Goal: Navigation & Orientation: Find specific page/section

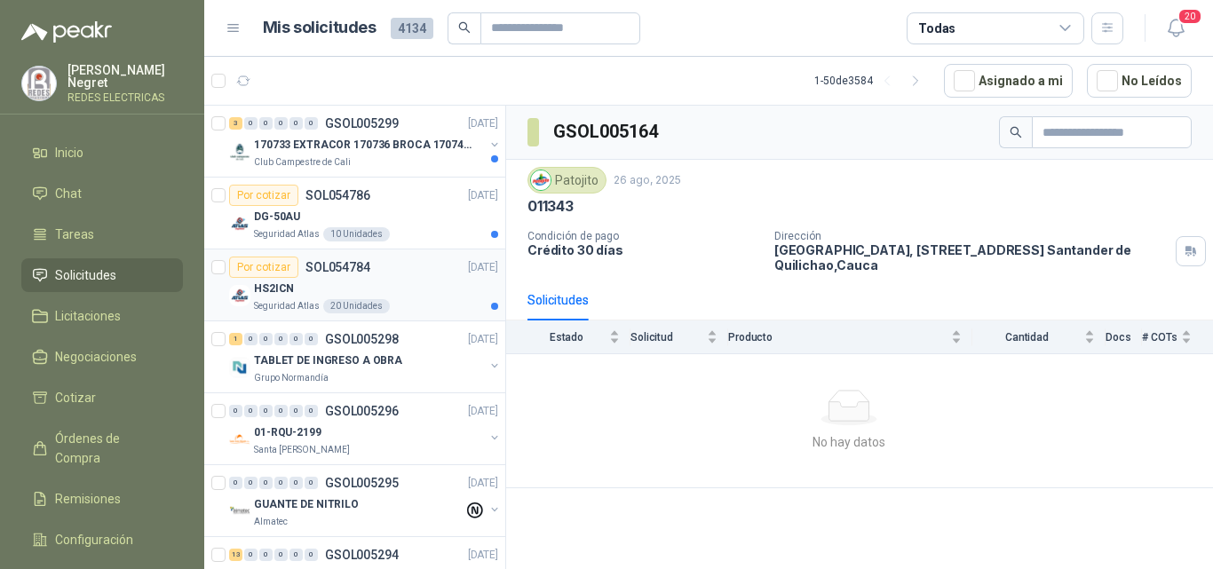
click at [424, 293] on div "HS2ICN" at bounding box center [376, 288] width 244 height 21
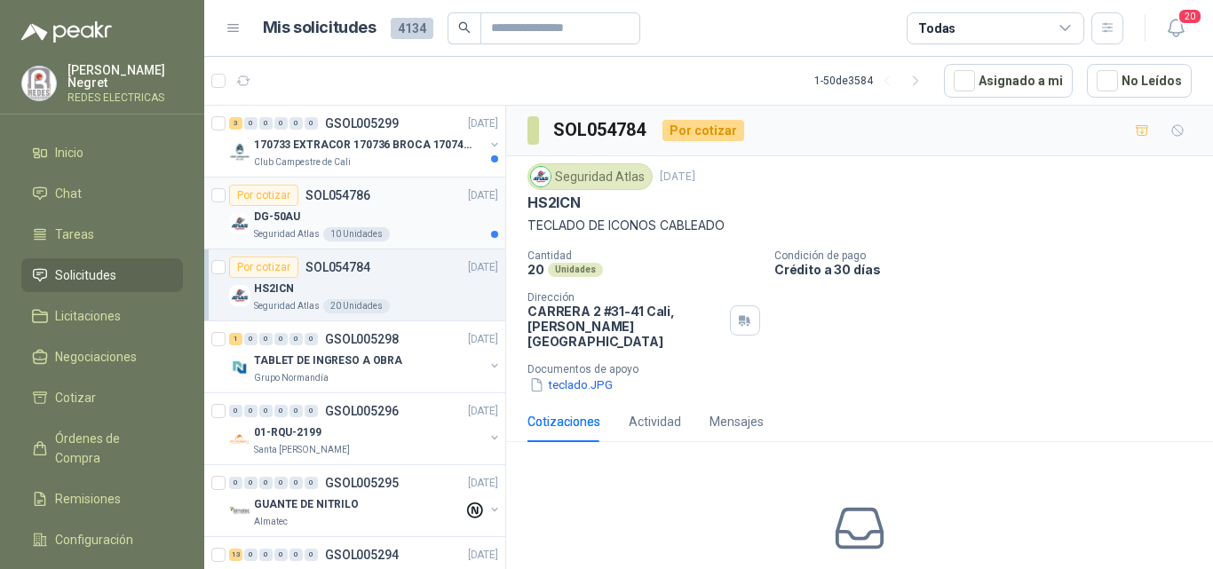
click at [436, 221] on div "DG-50AU" at bounding box center [376, 216] width 244 height 21
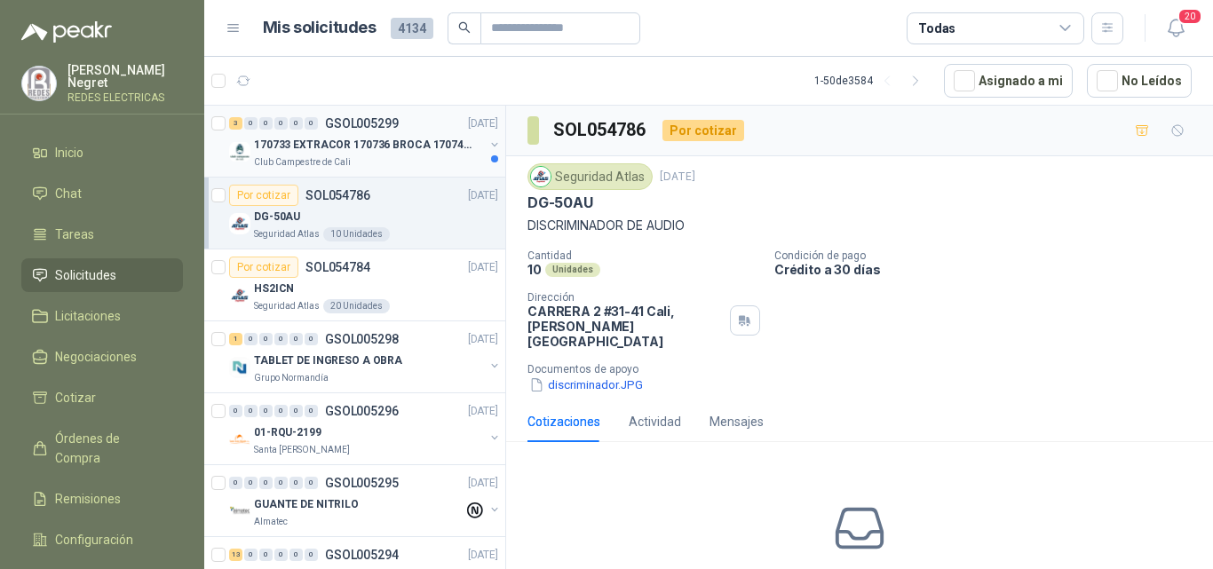
click at [444, 148] on p "170733 EXTRACOR 170736 BROCA 170743 PORTACAND" at bounding box center [364, 145] width 221 height 17
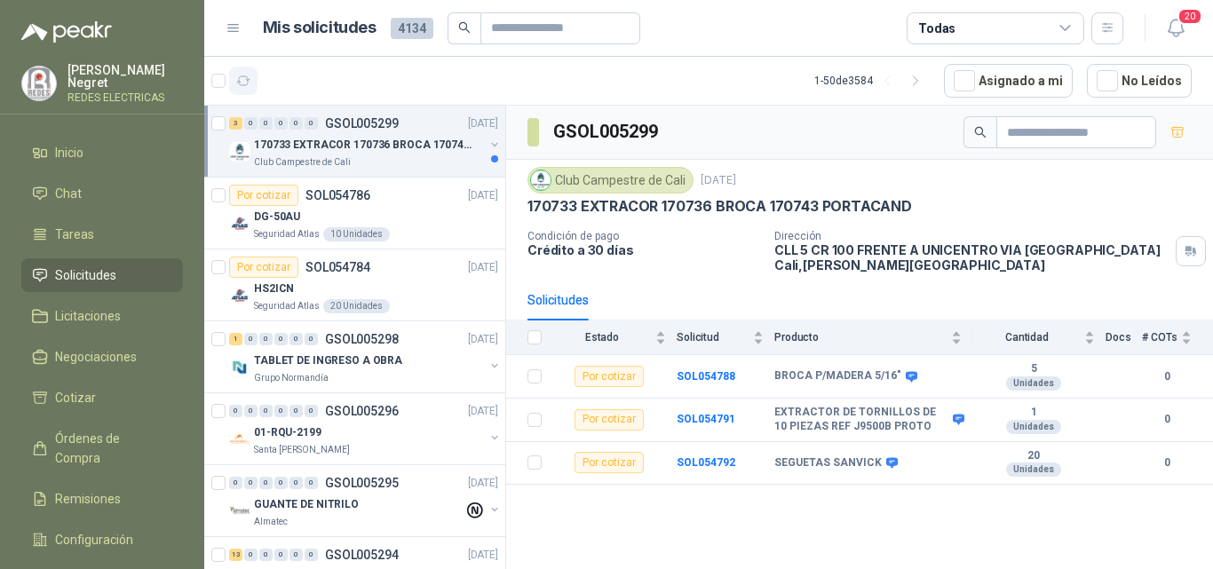
click at [242, 82] on icon "button" at bounding box center [243, 81] width 15 height 15
